Goal: Task Accomplishment & Management: Manage account settings

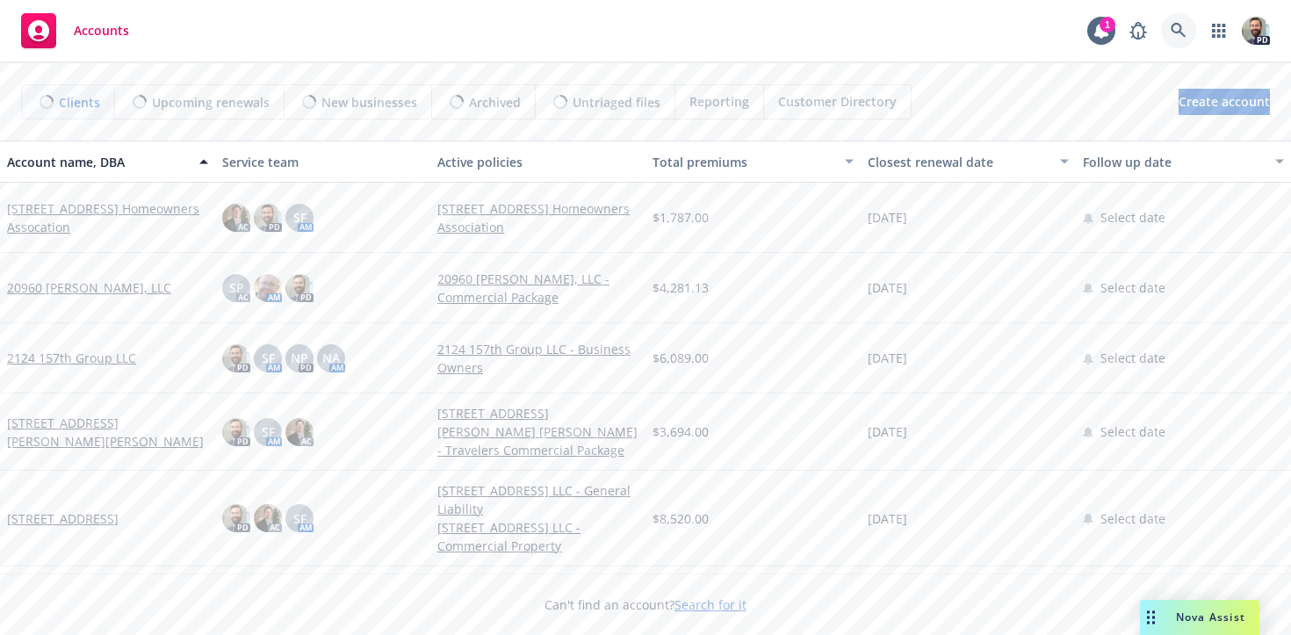
click at [1180, 30] on icon at bounding box center [1178, 30] width 15 height 15
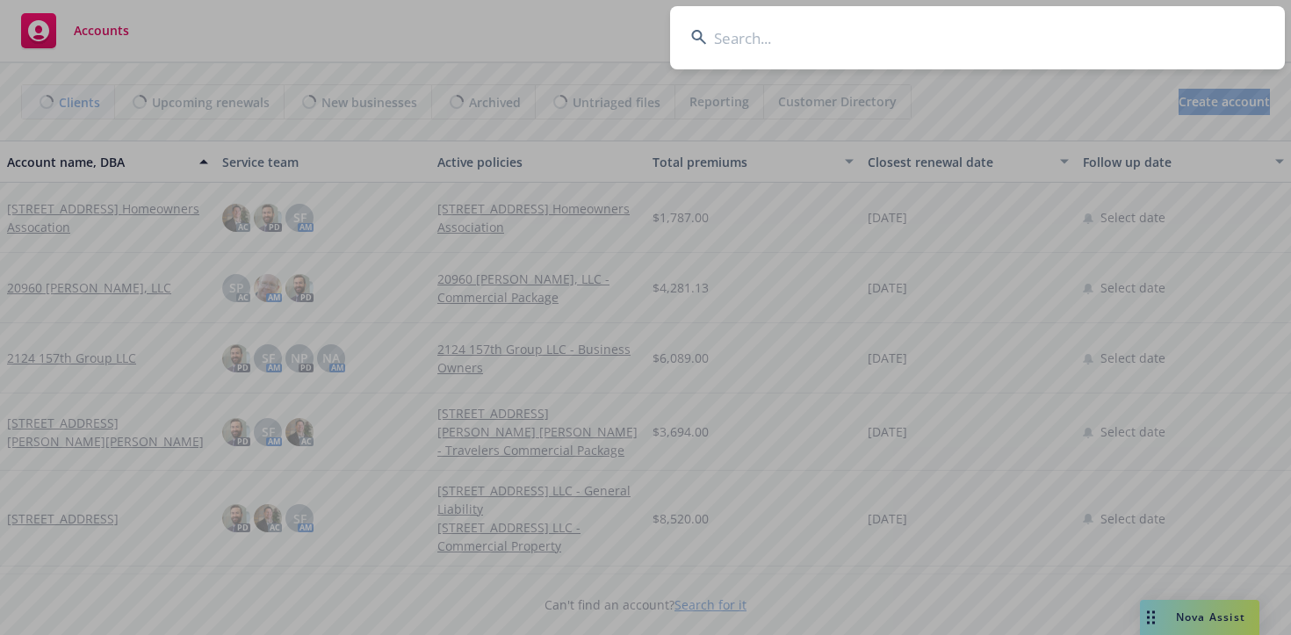
click at [1138, 30] on input at bounding box center [977, 37] width 615 height 63
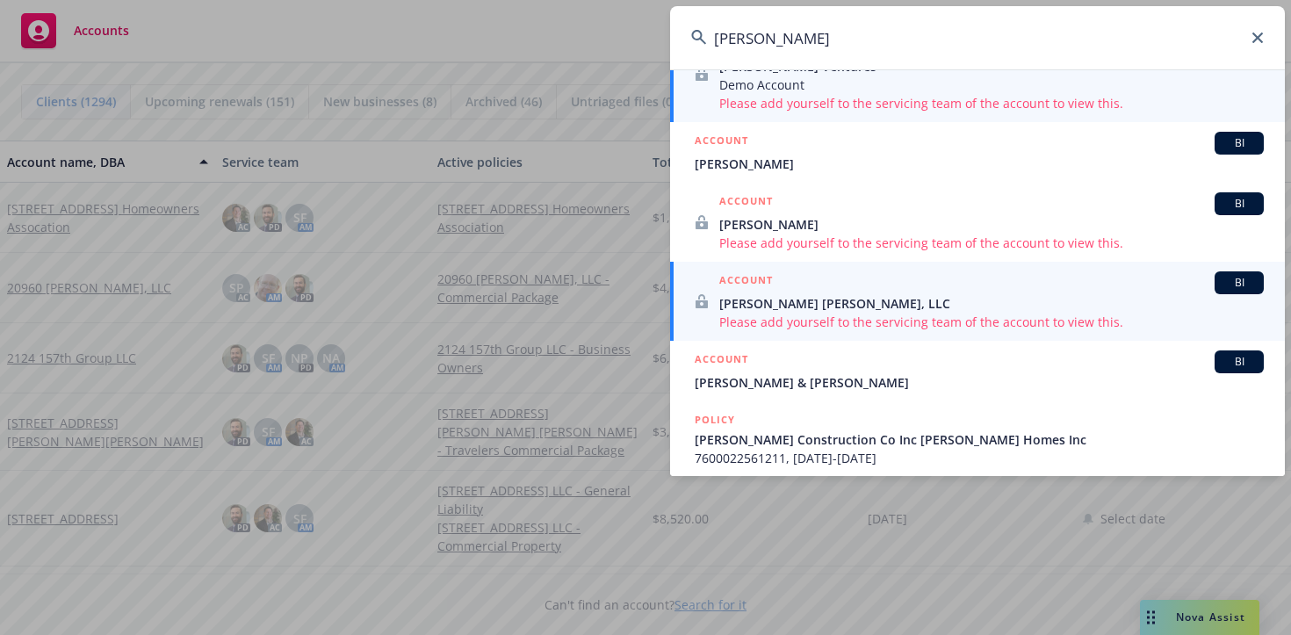
scroll to position [225, 0]
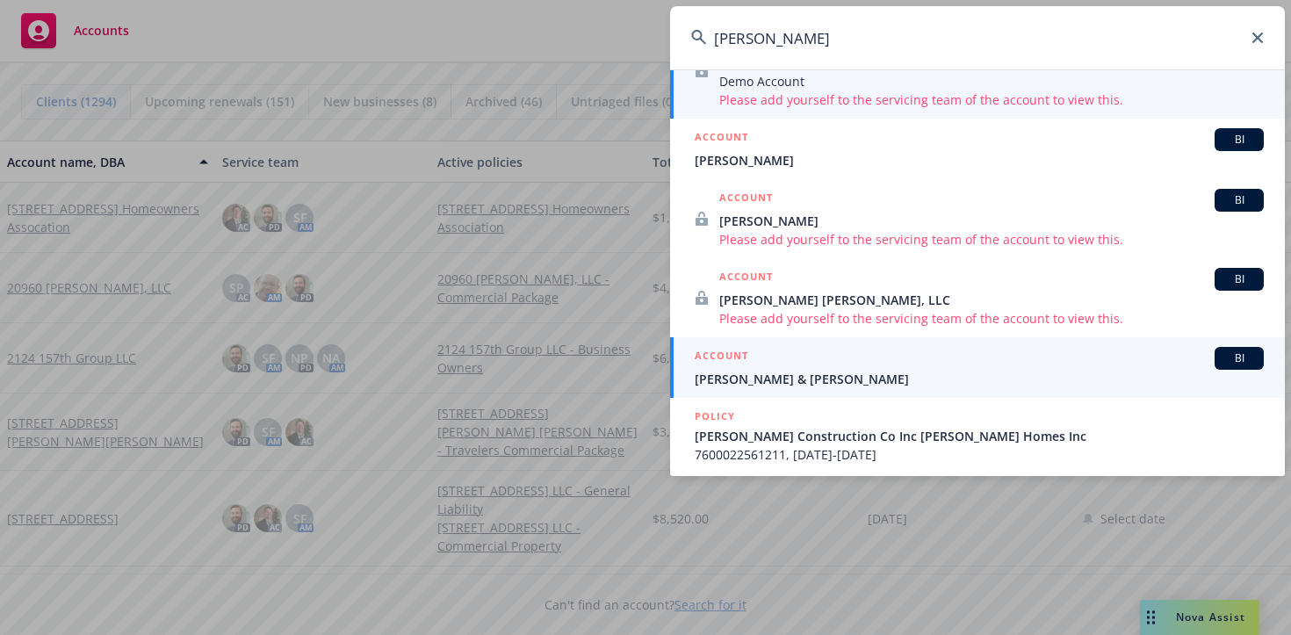
type input "[PERSON_NAME]"
click at [746, 382] on span "[PERSON_NAME] & [PERSON_NAME]" at bounding box center [979, 379] width 569 height 18
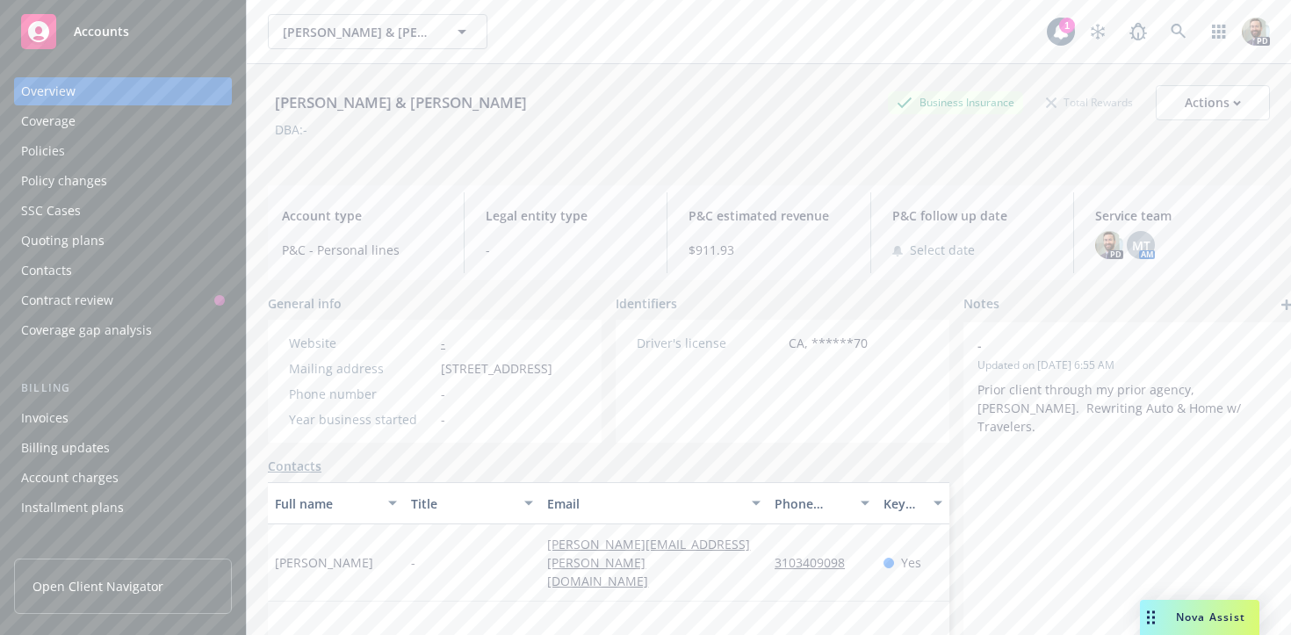
click at [54, 150] on div "Policies" at bounding box center [43, 151] width 44 height 28
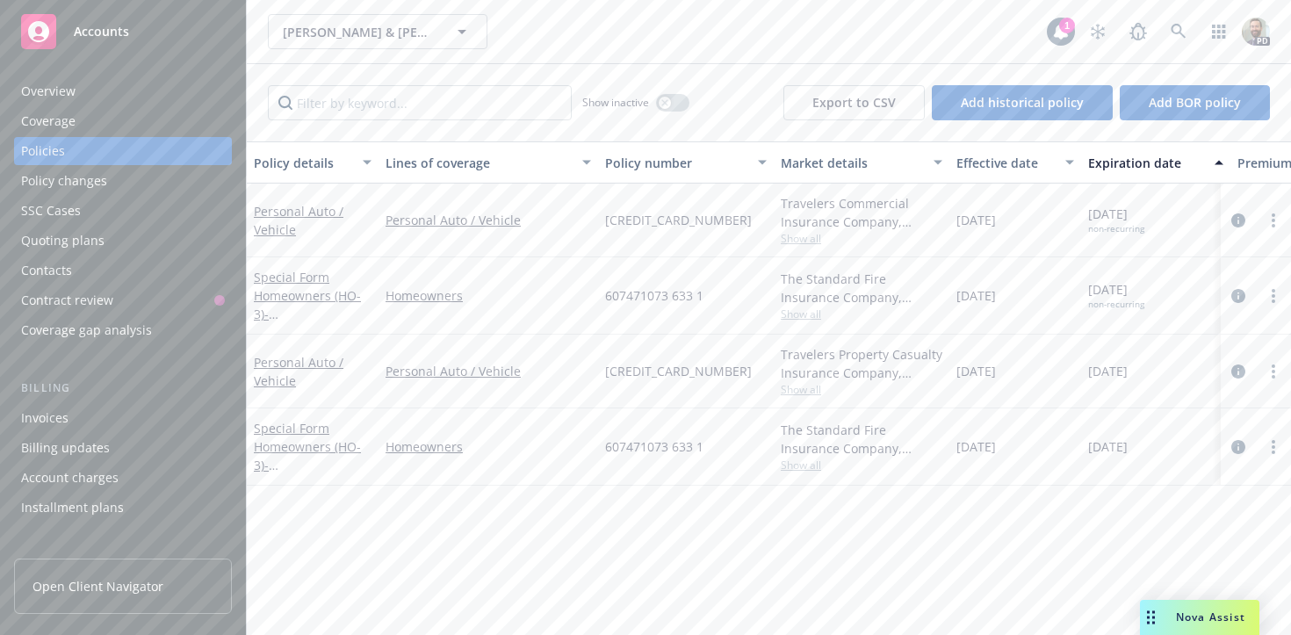
click at [1186, 616] on span "Nova Assist" at bounding box center [1210, 617] width 69 height 15
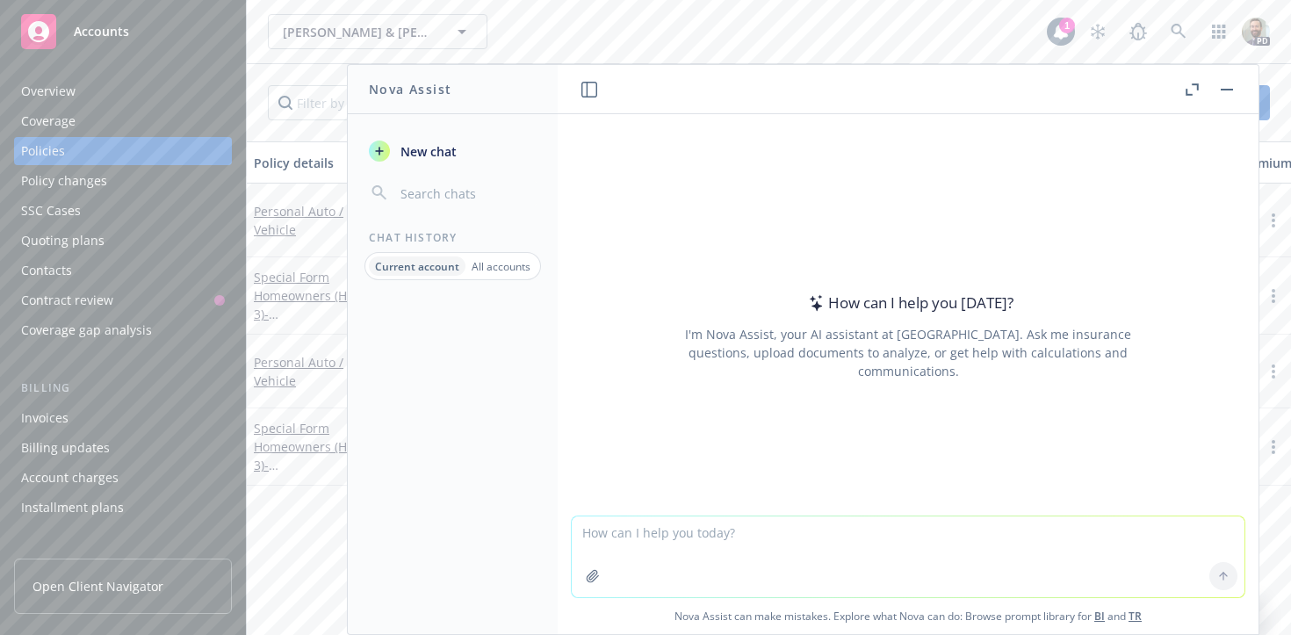
click at [639, 538] on textarea at bounding box center [908, 557] width 673 height 81
click at [679, 533] on textarea "Is Newfront Insurance accrestided" at bounding box center [908, 556] width 673 height 83
click at [790, 531] on textarea "Is Newfront Insurance accrestided" at bounding box center [908, 556] width 673 height 83
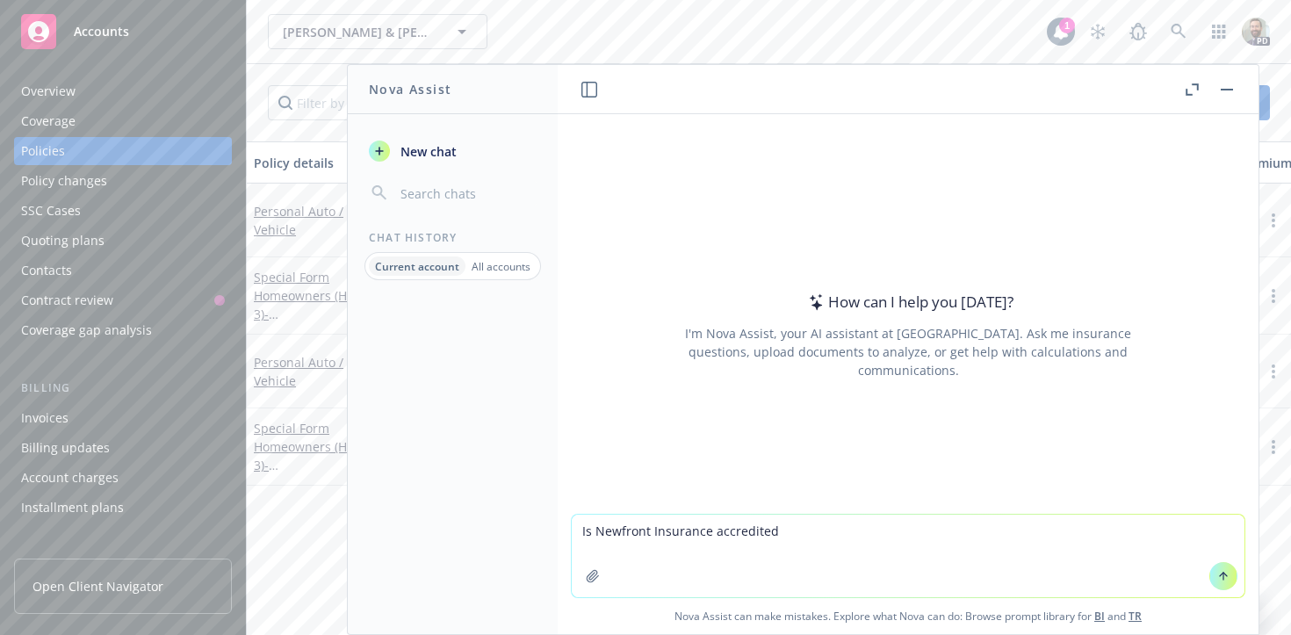
click at [834, 531] on textarea "Is Newfront Insurance accredited" at bounding box center [908, 556] width 673 height 83
type textarea "Is Newfront Insurance accredited by the BBB? If not, why?"
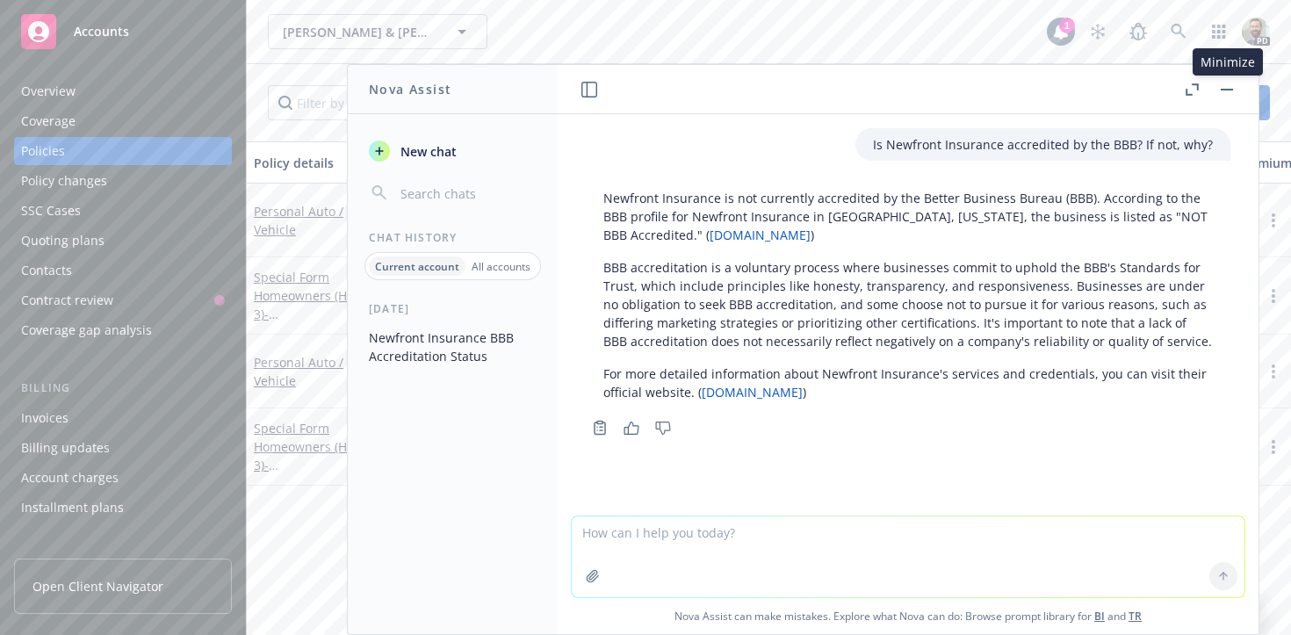
click at [1227, 90] on button "button" at bounding box center [1227, 89] width 21 height 21
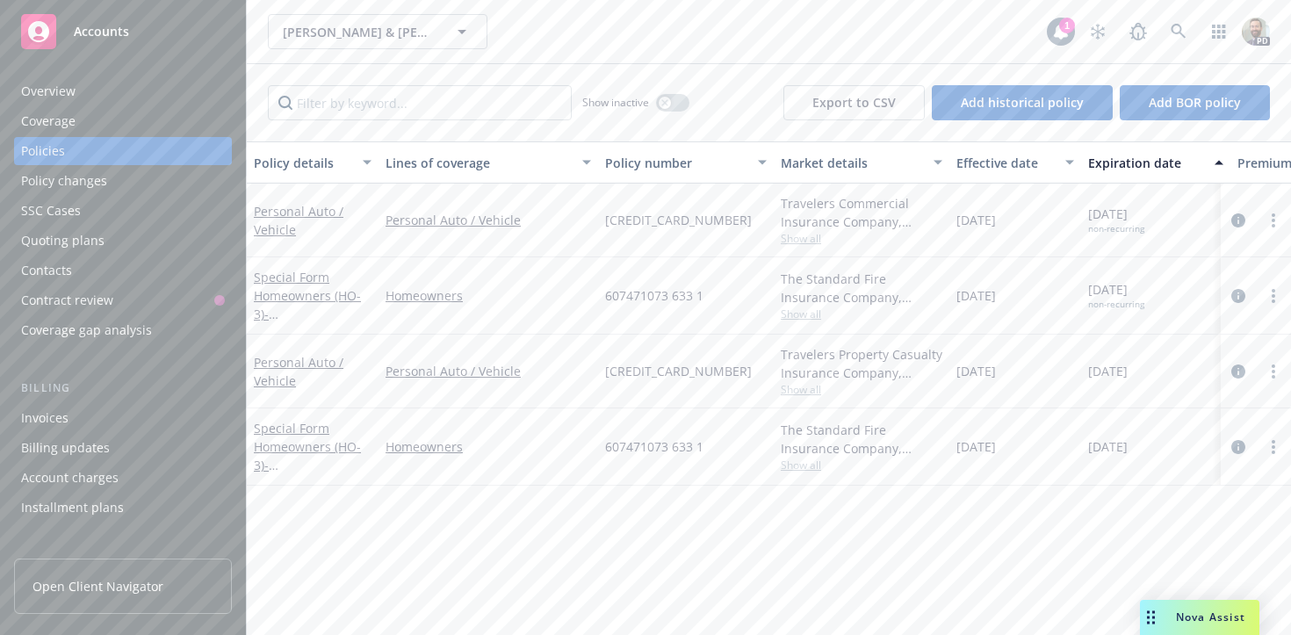
click at [1064, 31] on div "1" at bounding box center [1067, 26] width 16 height 16
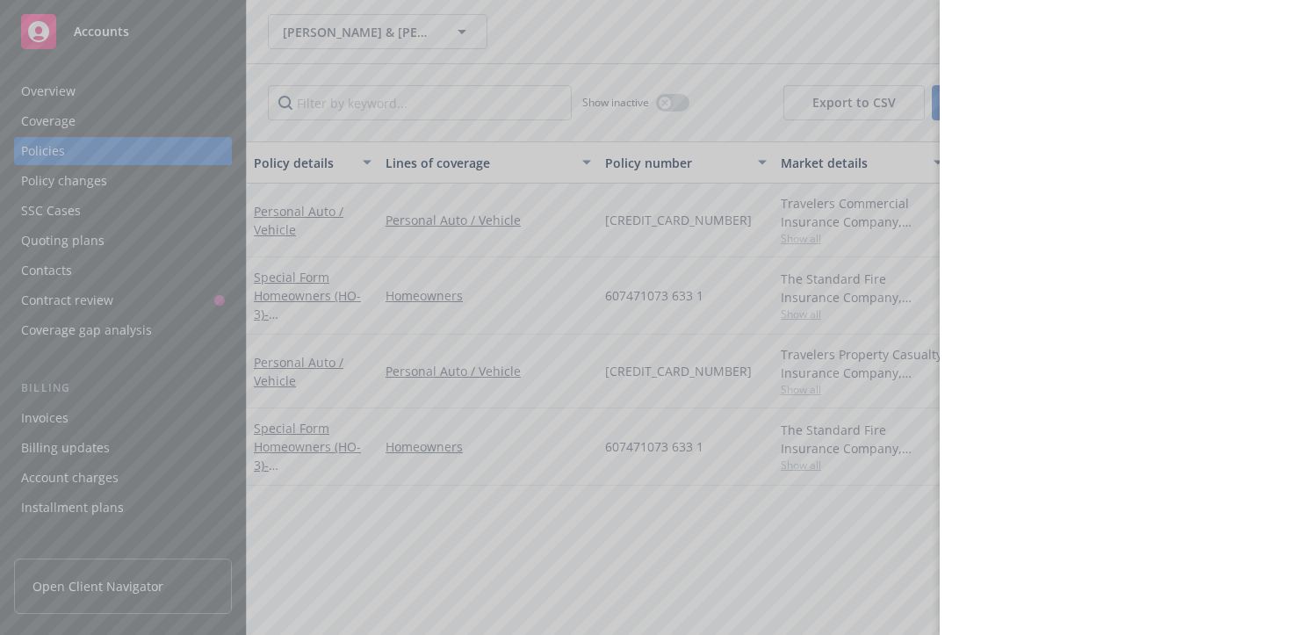
click at [901, 34] on div at bounding box center [645, 317] width 1291 height 635
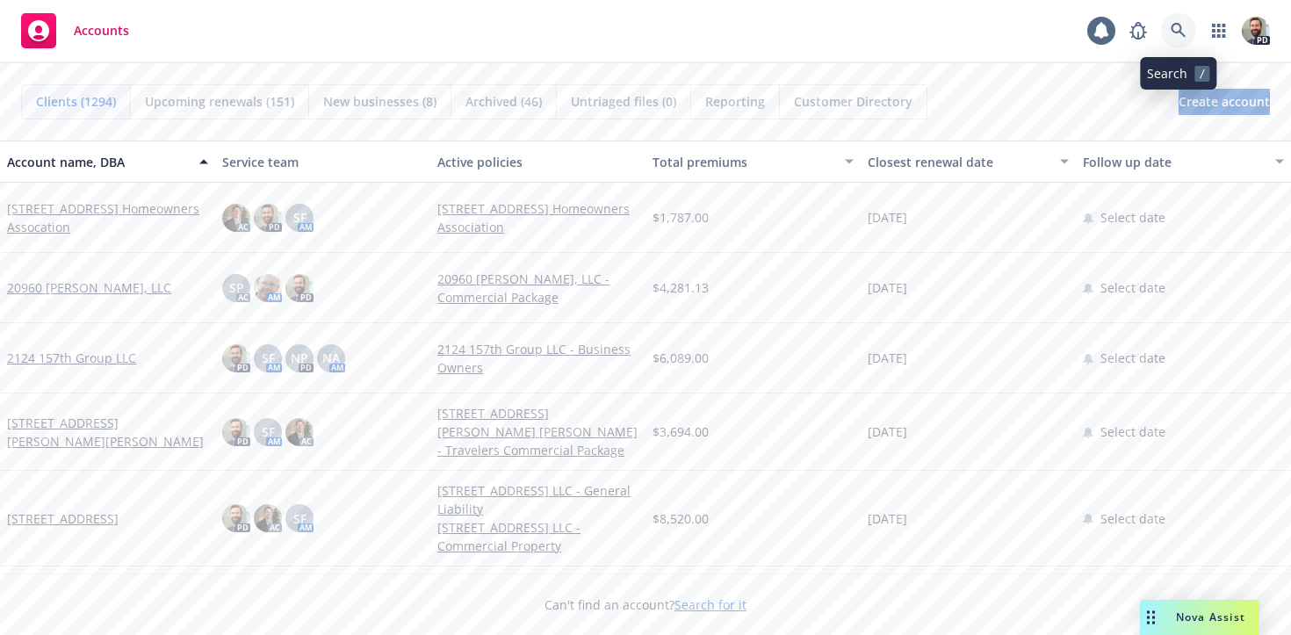
click at [1179, 26] on icon at bounding box center [1179, 31] width 16 height 16
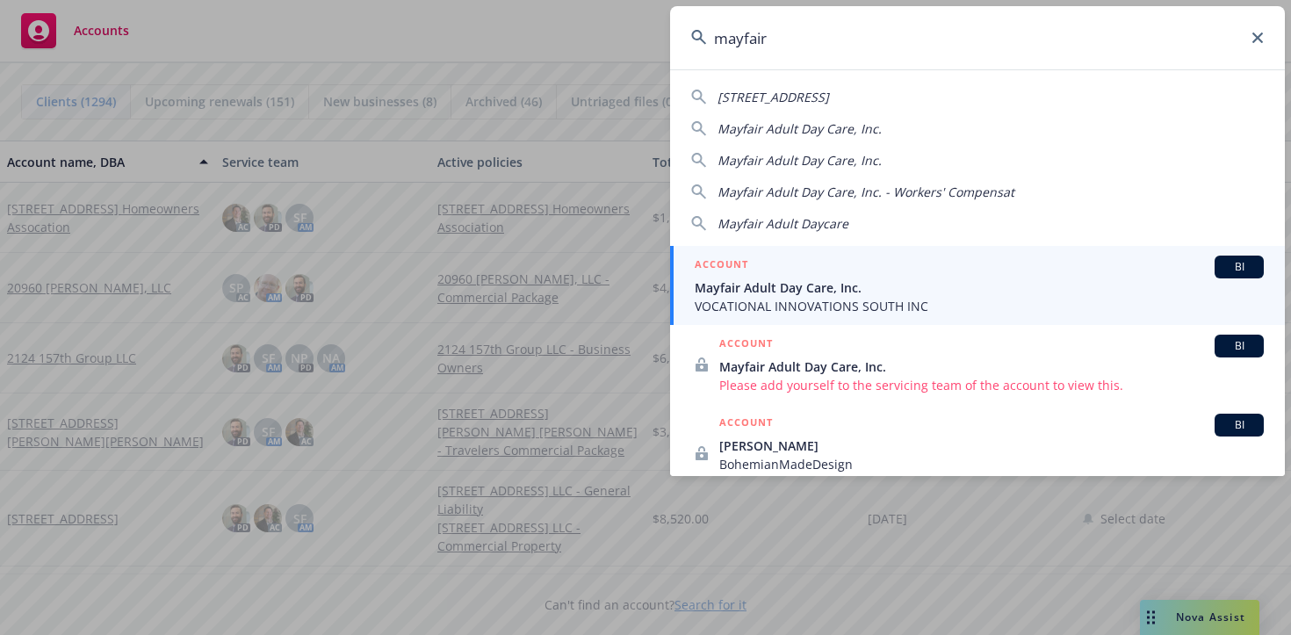
type input "mayfair"
click at [808, 294] on span "Mayfair Adult Day Care, Inc." at bounding box center [979, 287] width 569 height 18
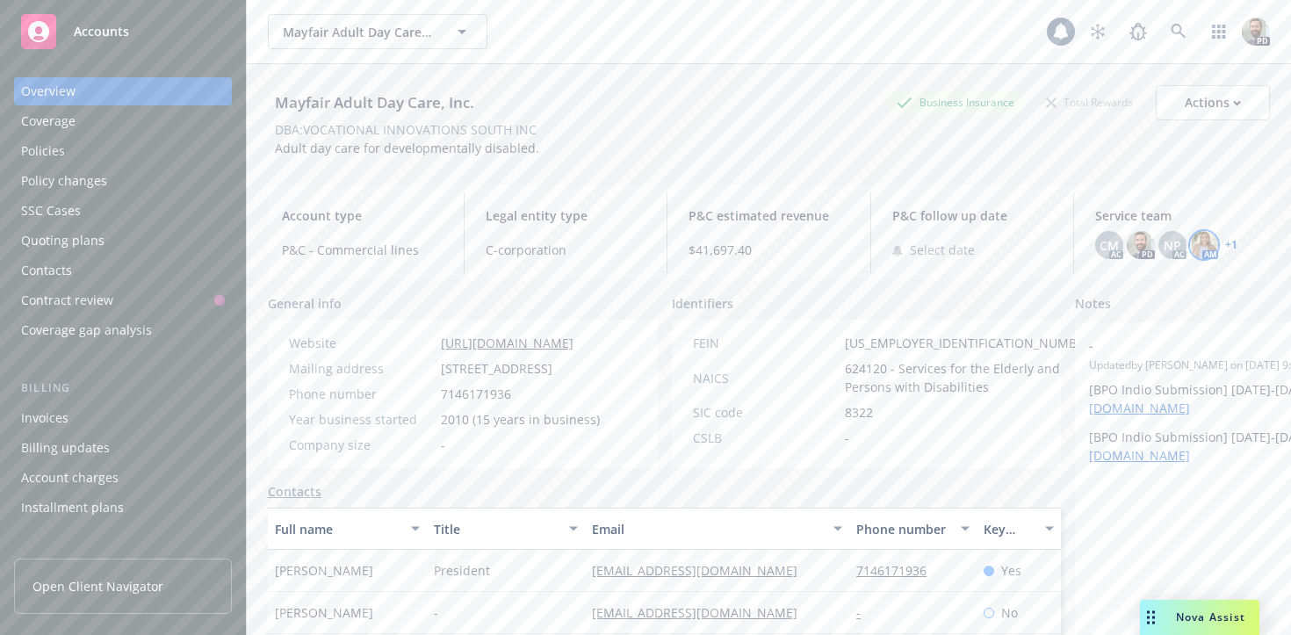
click at [1203, 245] on img at bounding box center [1204, 245] width 28 height 28
click at [1234, 242] on link "+ 1" at bounding box center [1231, 245] width 12 height 11
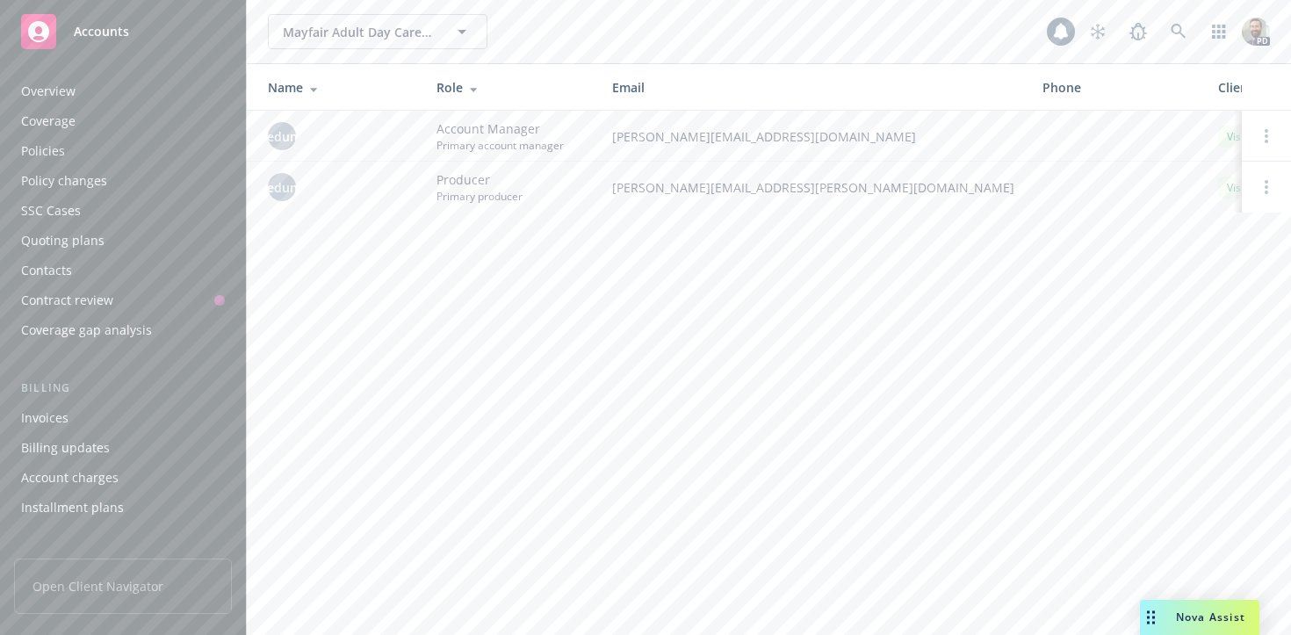
scroll to position [509, 0]
